Goal: Information Seeking & Learning: Understand process/instructions

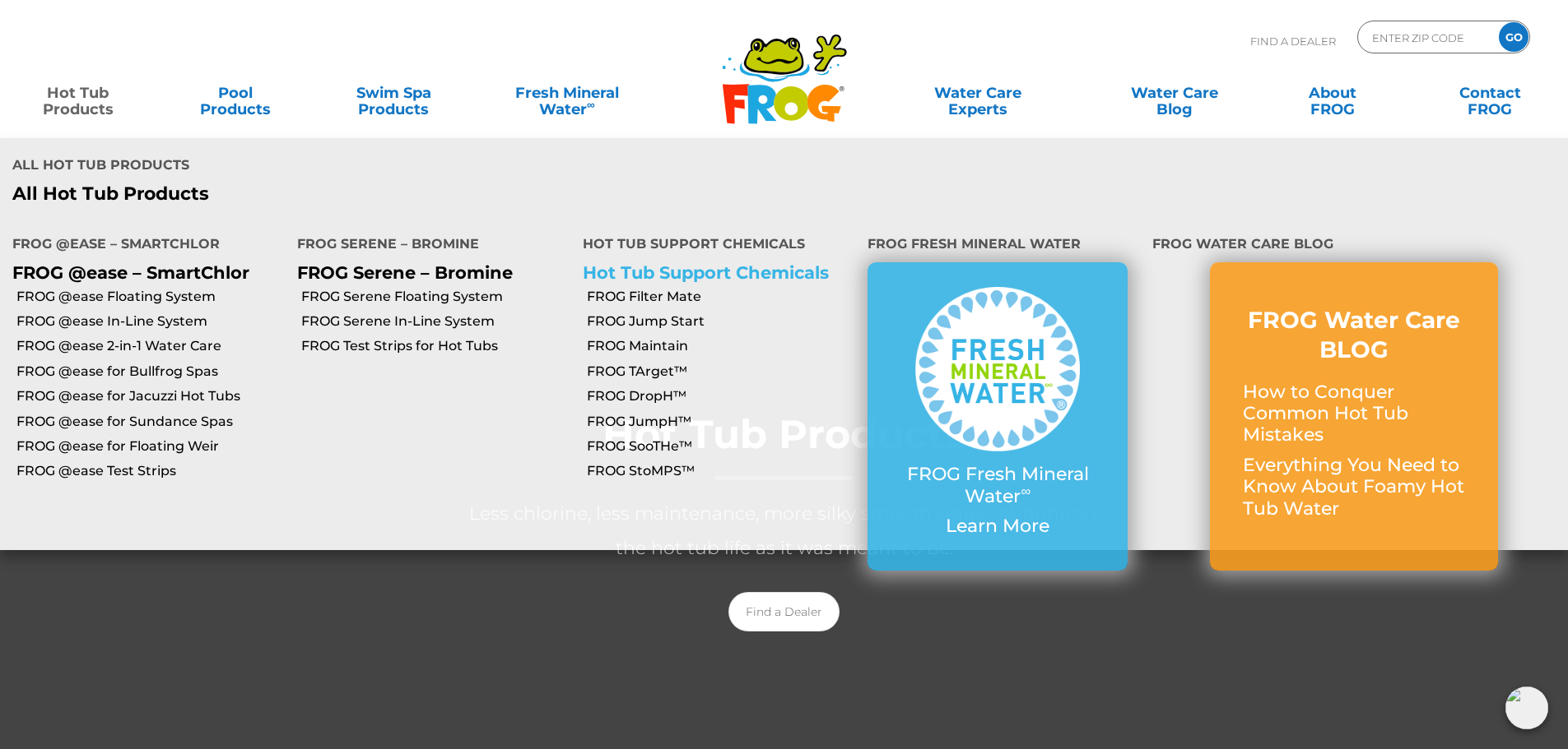
click at [699, 263] on link "Hot Tub Support Chemicals" at bounding box center [705, 272] width 246 height 20
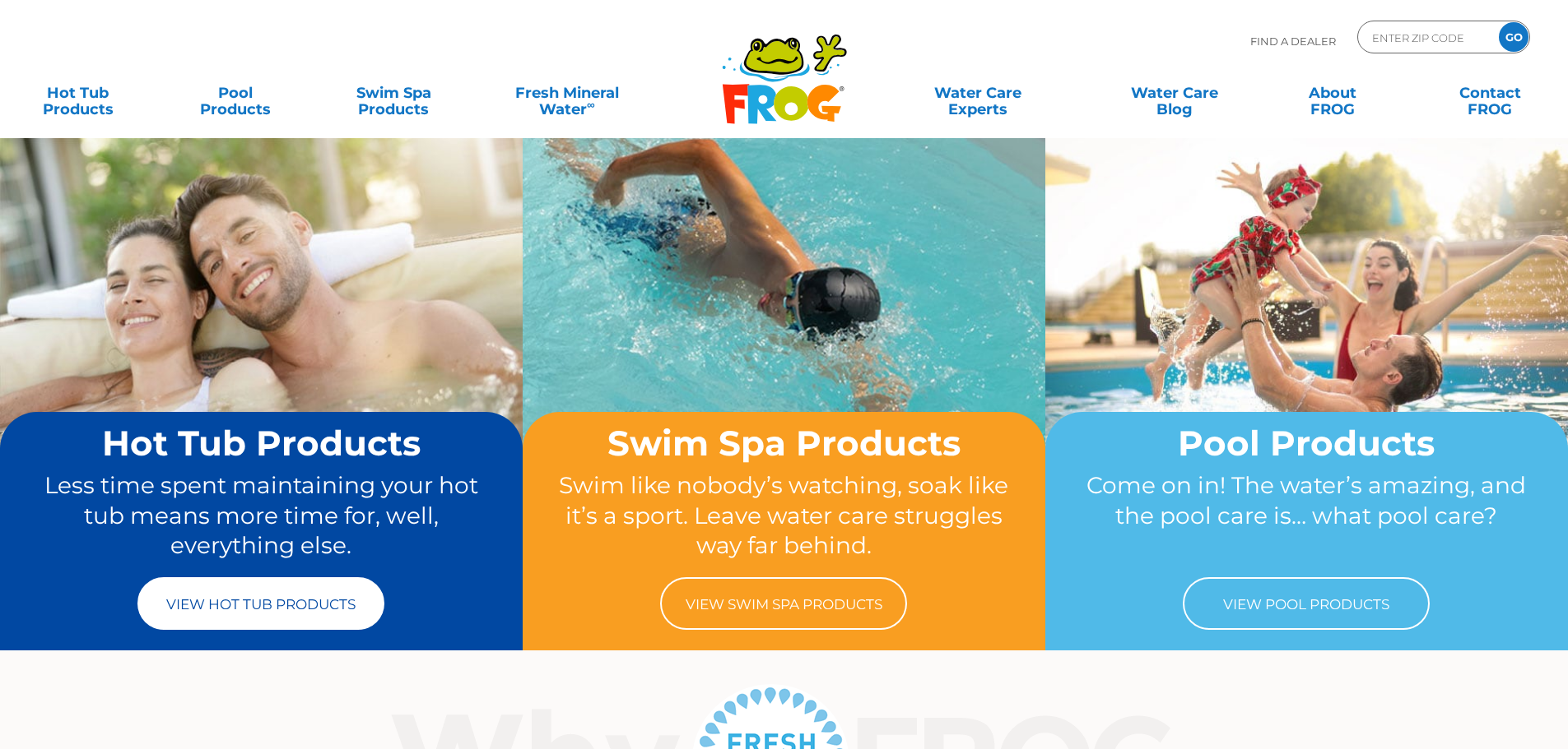
click at [252, 600] on link "View Hot Tub Products" at bounding box center [260, 604] width 247 height 53
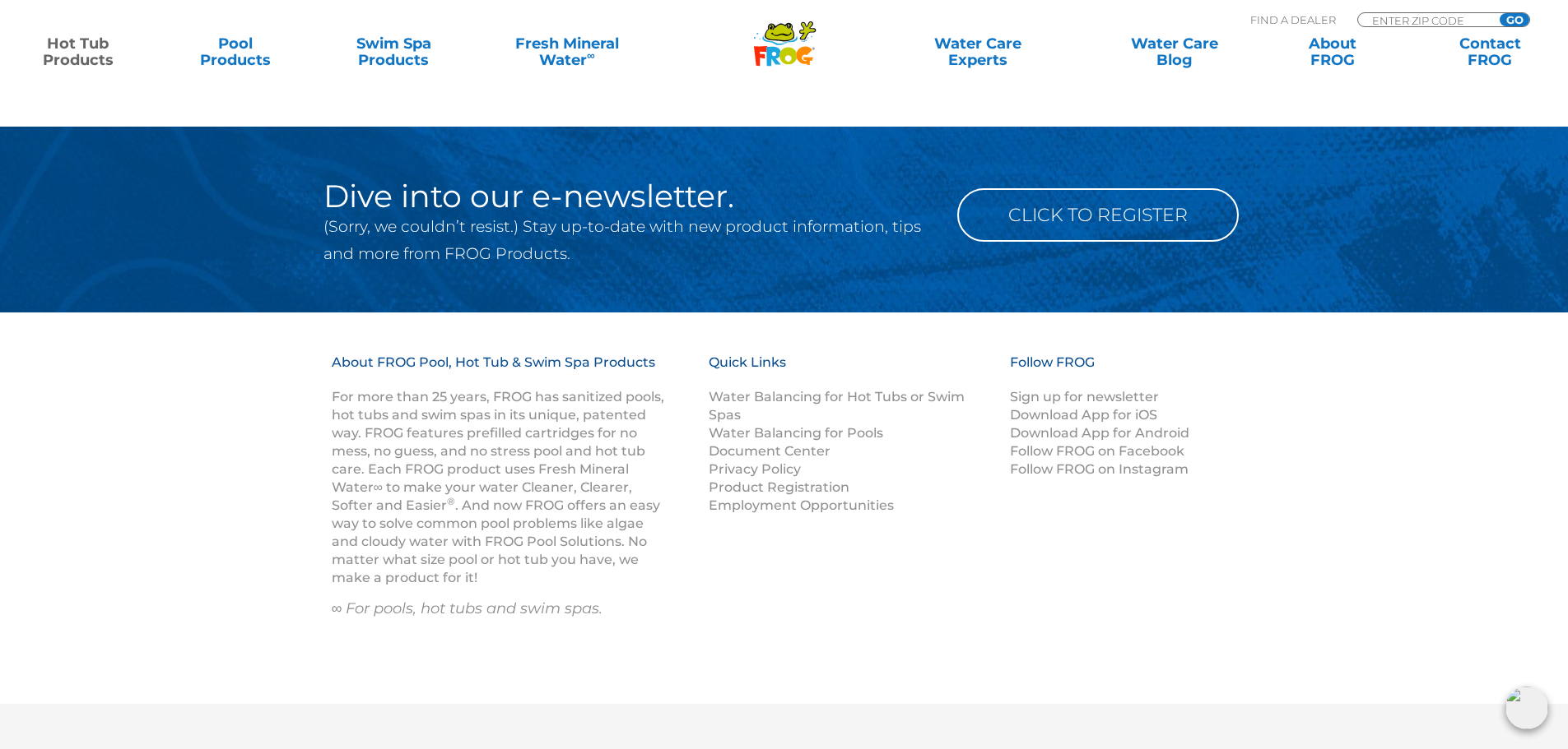
scroll to position [5470, 0]
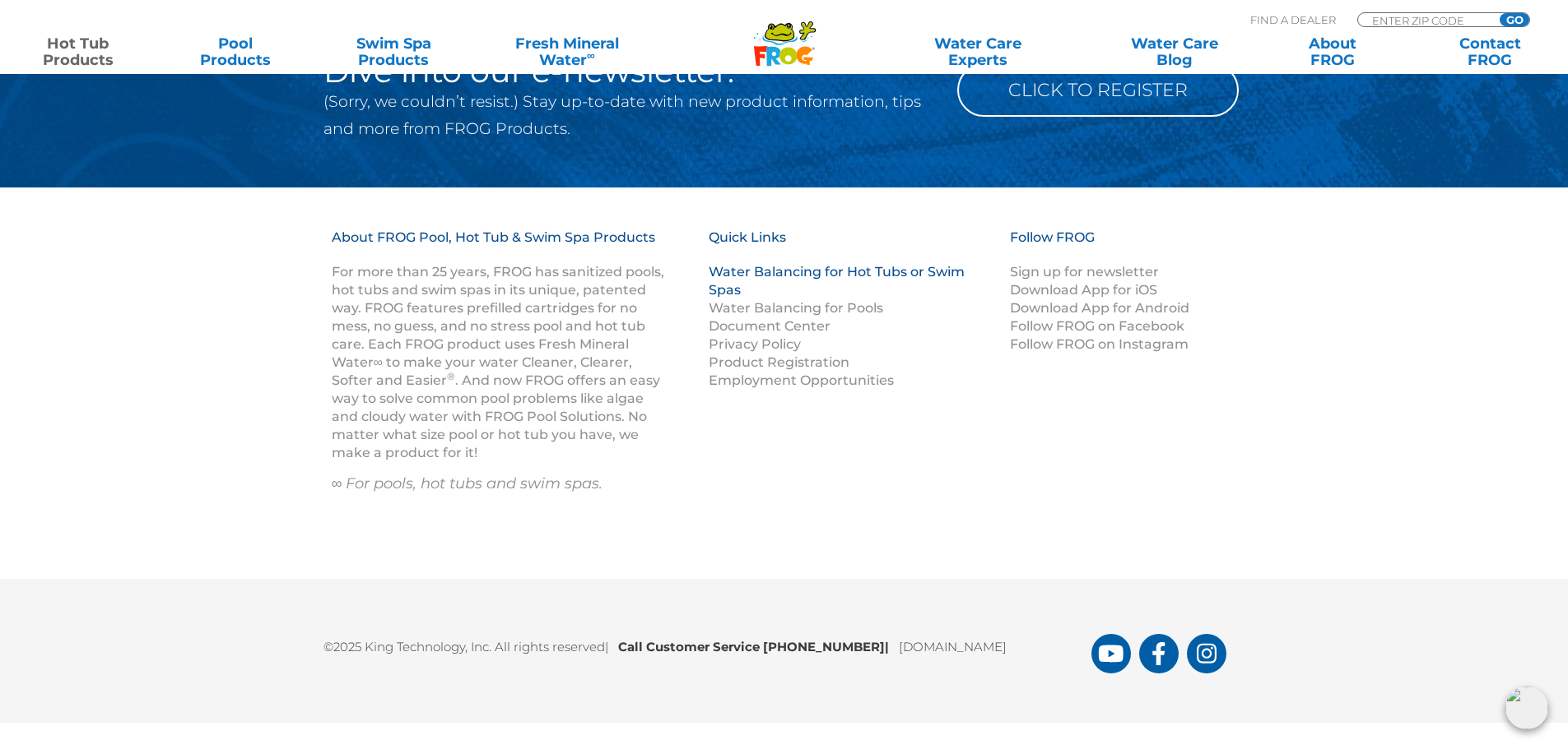
click at [835, 276] on link "Water Balancing for Hot Tubs or Swim Spas" at bounding box center [836, 281] width 256 height 33
